Goal: Transaction & Acquisition: Book appointment/travel/reservation

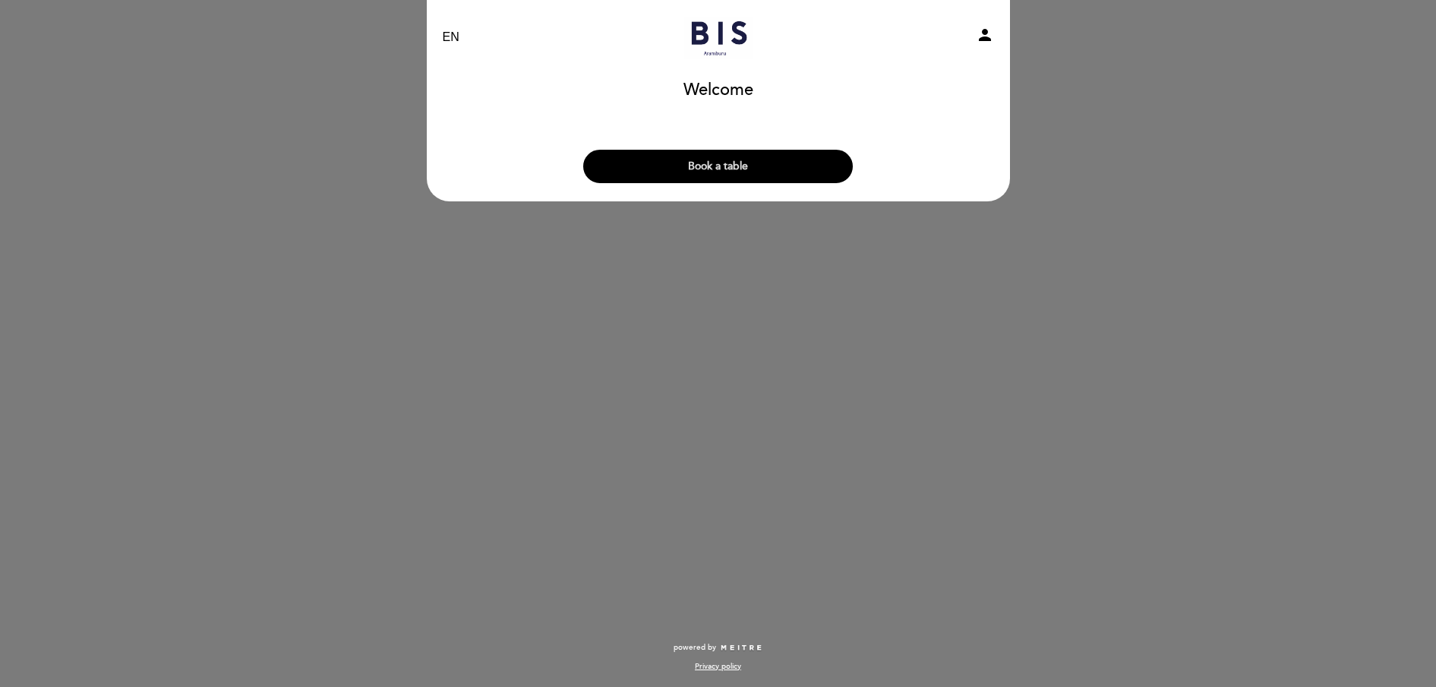
click at [721, 162] on button "Book a table" at bounding box center [718, 166] width 270 height 33
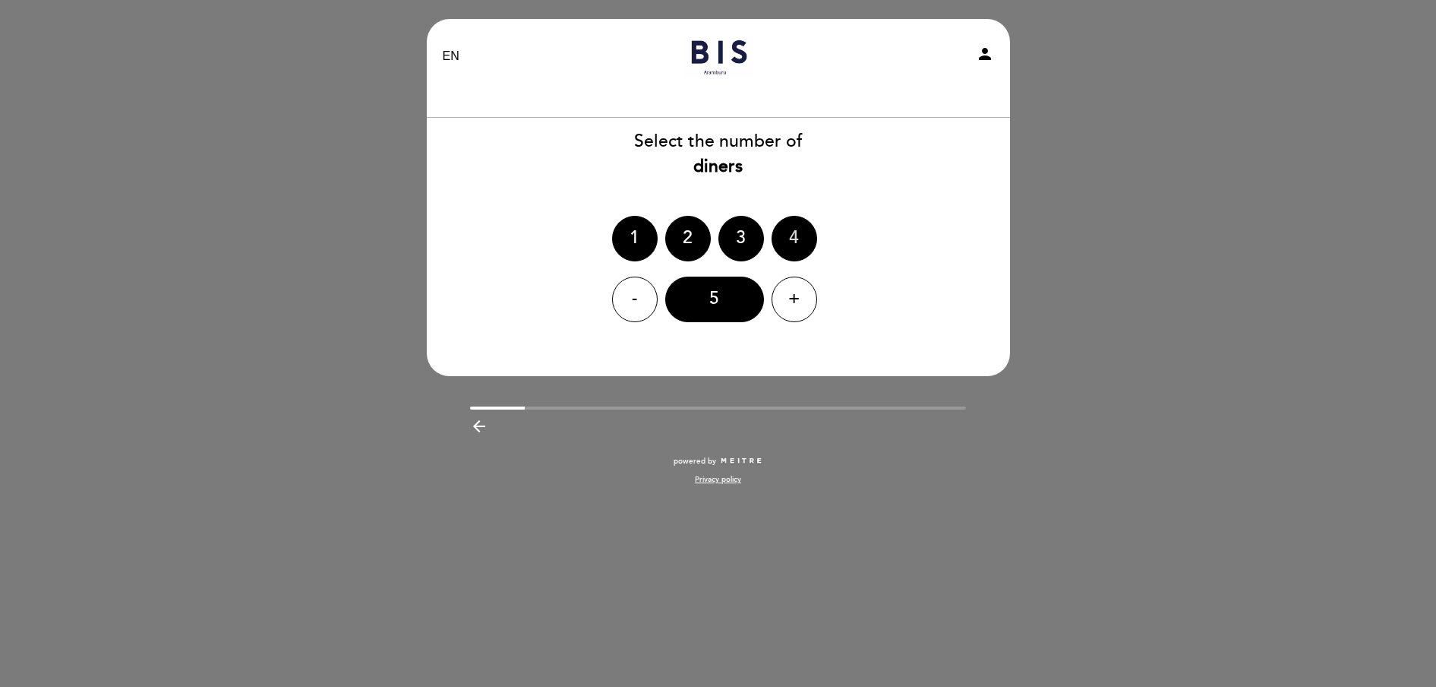
click at [792, 238] on div "4" at bounding box center [795, 239] width 46 height 46
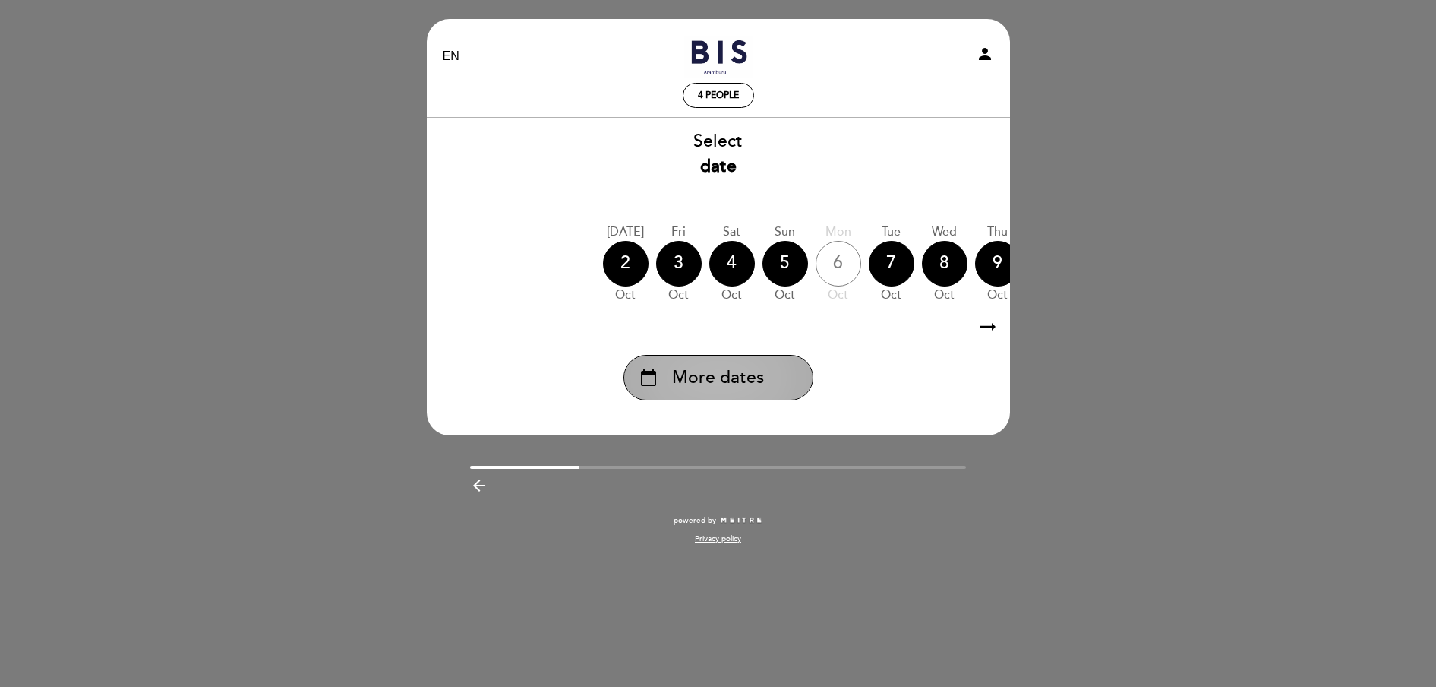
click at [758, 378] on span "More dates" at bounding box center [718, 377] width 92 height 25
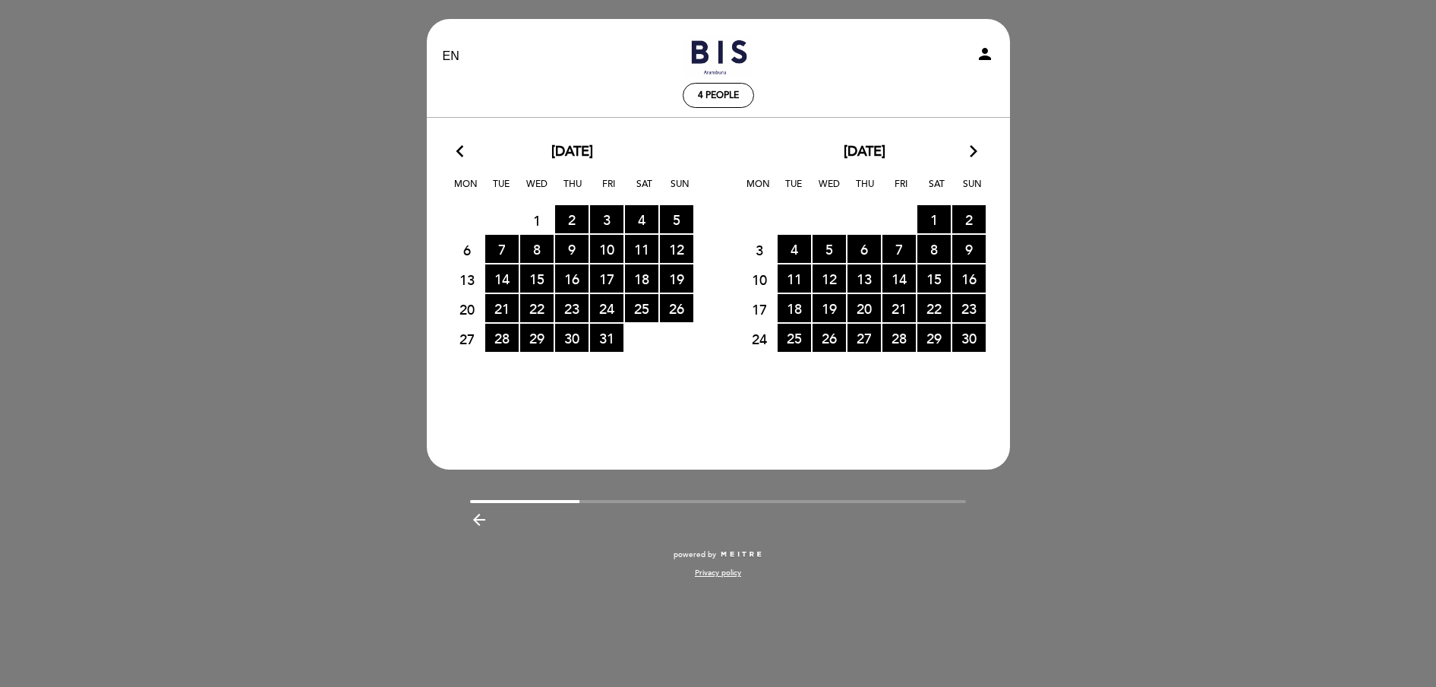
click at [971, 151] on icon "arrow_forward_ios" at bounding box center [974, 152] width 14 height 20
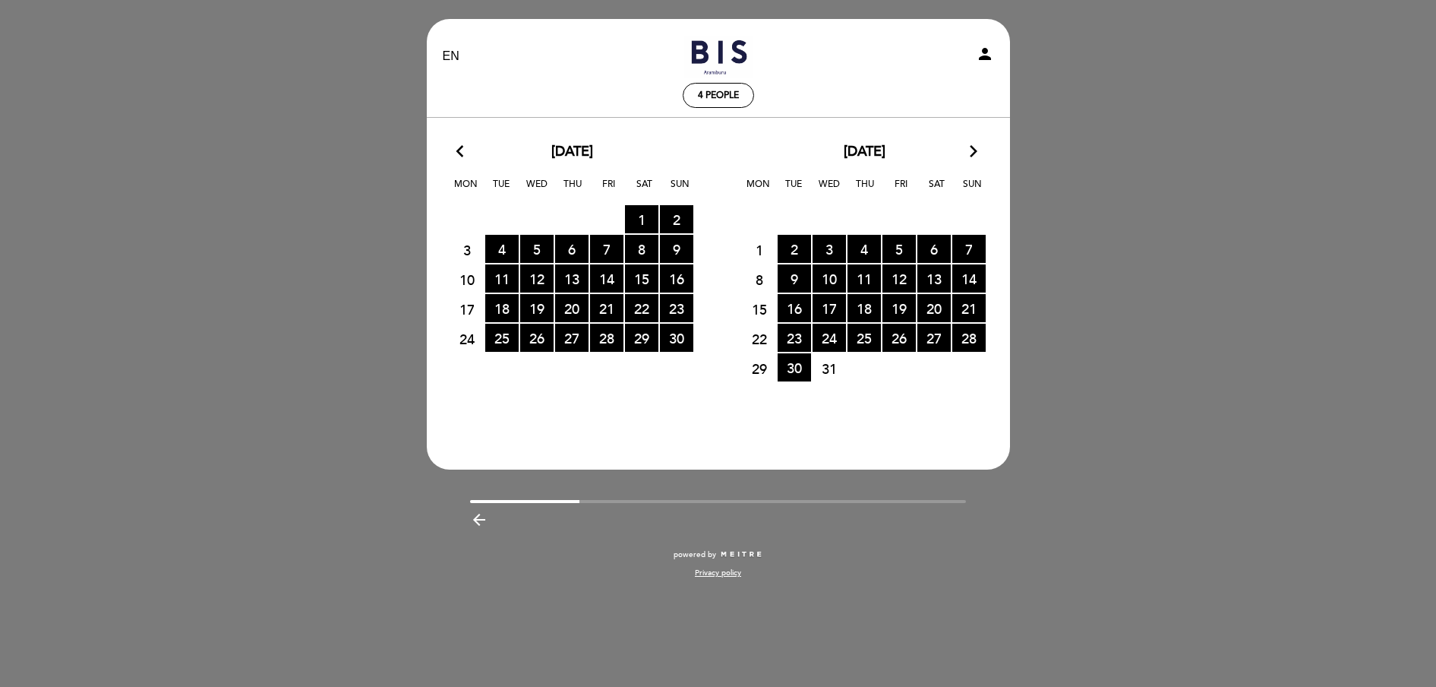
click at [832, 370] on span "31" at bounding box center [829, 368] width 33 height 28
click at [969, 153] on icon "arrow_forward_ios" at bounding box center [974, 152] width 14 height 20
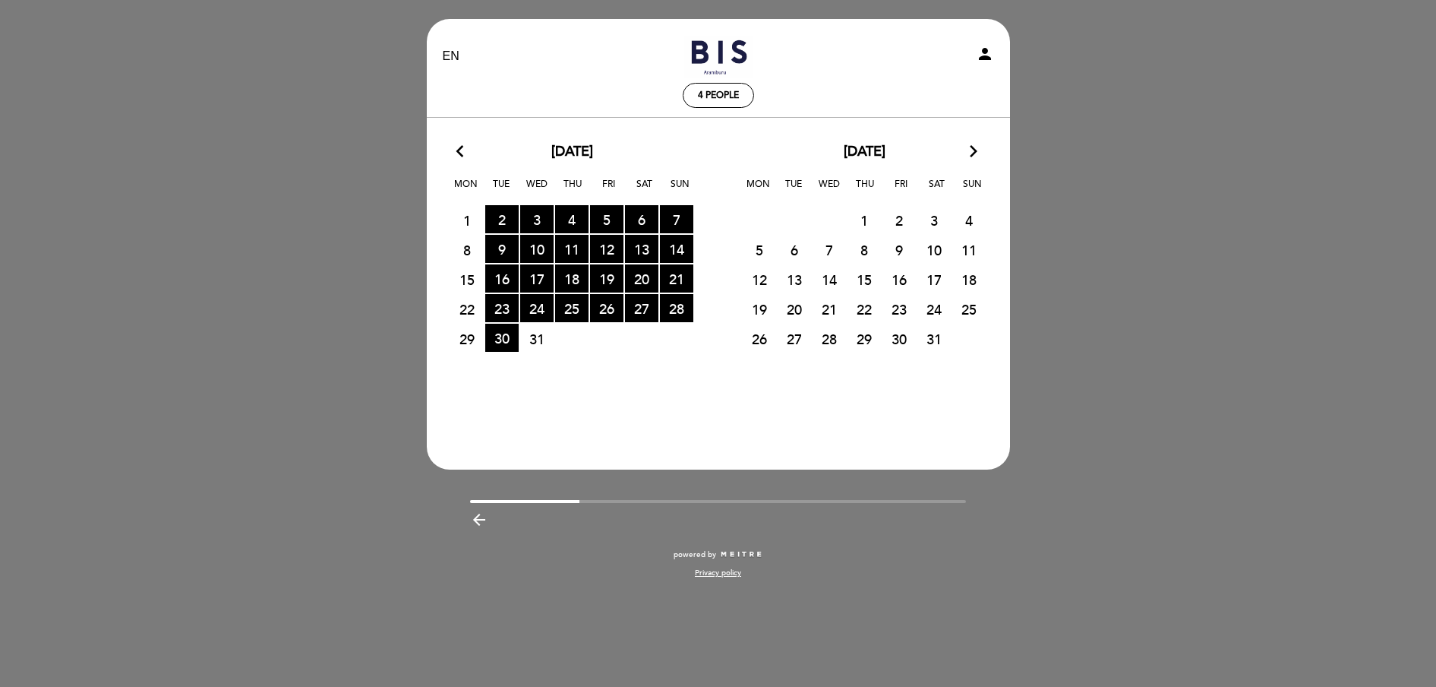
click at [776, 331] on div "26 27 28 29 30 31 1" at bounding box center [864, 339] width 292 height 30
click at [876, 266] on span "15" at bounding box center [864, 279] width 33 height 28
click at [787, 235] on div "[DATE] arrow_forward_ios Mon Tue Wed Thu Fri Sat Sun 29 30 RESERVATIONS AVAILAB…" at bounding box center [864, 247] width 292 height 211
click at [456, 153] on icon "arrow_back_ios" at bounding box center [463, 152] width 14 height 20
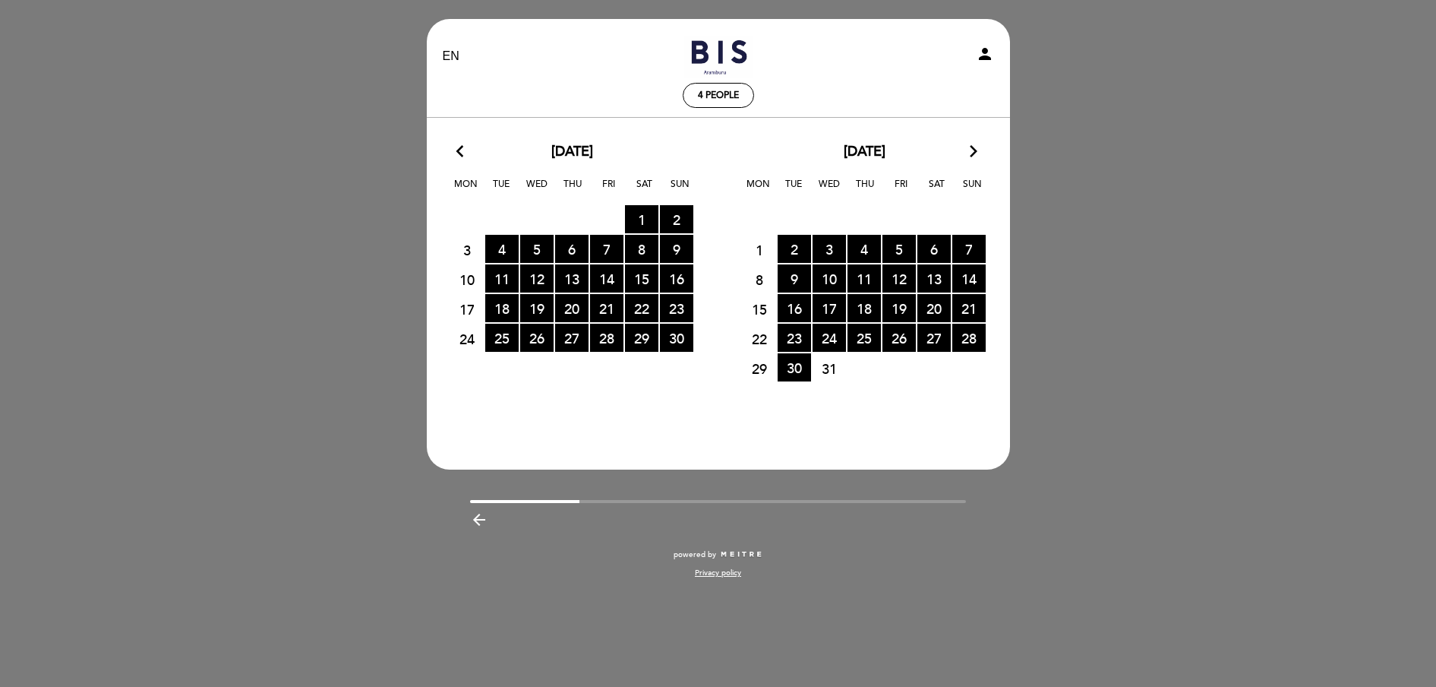
click at [454, 155] on div "arrow_back_ios [DATE] arrow_forward_ios" at bounding box center [572, 152] width 292 height 20
